Goal: Navigation & Orientation: Find specific page/section

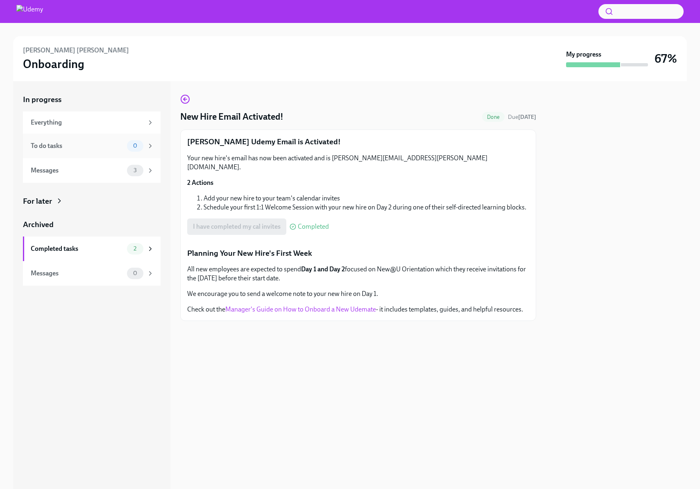
click at [81, 149] on div "To do tasks" at bounding box center [77, 145] width 93 height 9
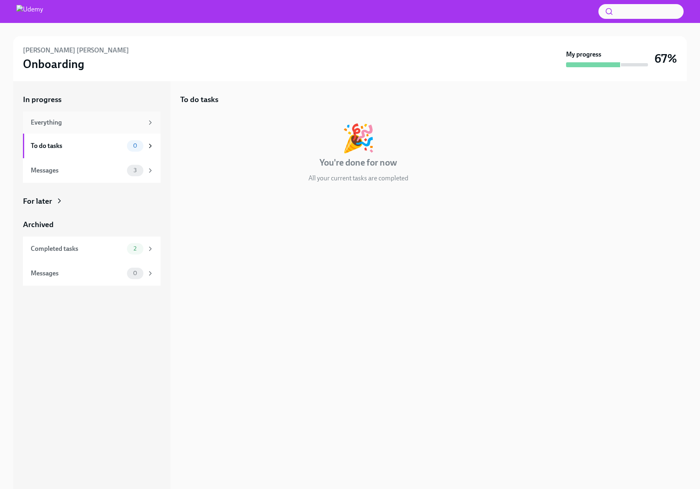
click at [81, 129] on div "Everything" at bounding box center [92, 122] width 138 height 22
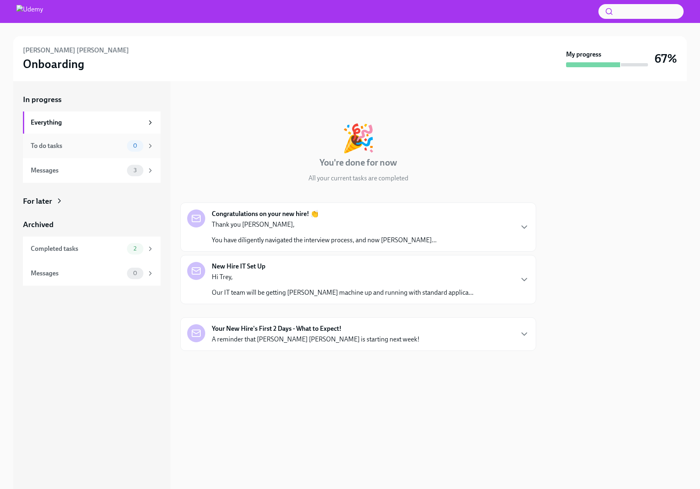
click at [79, 149] on div "To do tasks" at bounding box center [77, 145] width 93 height 9
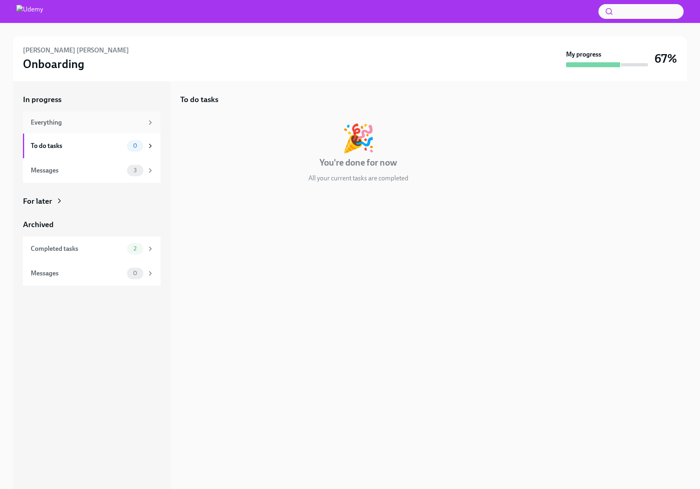
click at [80, 127] on div "Everything" at bounding box center [92, 122] width 138 height 22
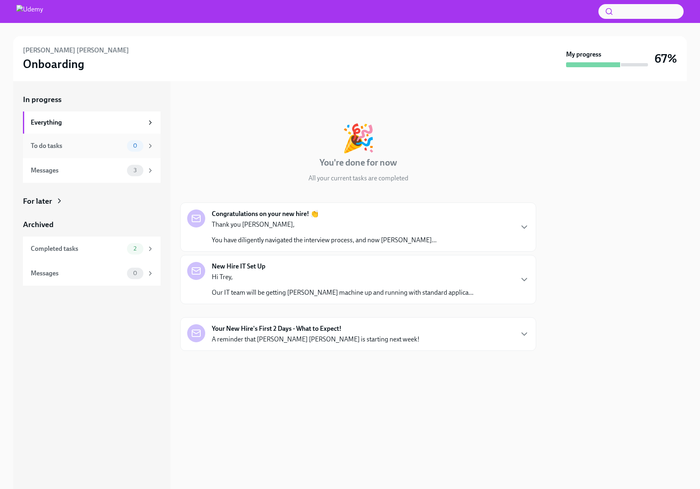
click at [78, 150] on div "To do tasks" at bounding box center [77, 145] width 93 height 9
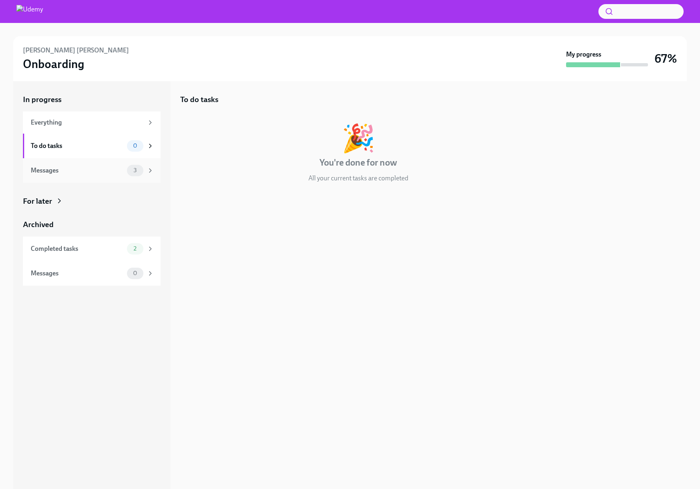
click at [81, 172] on div "Messages" at bounding box center [77, 170] width 93 height 9
